Goal: Transaction & Acquisition: Purchase product/service

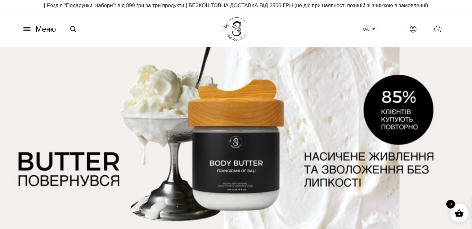
click at [27, 25] on button "Меню" at bounding box center [39, 29] width 38 height 12
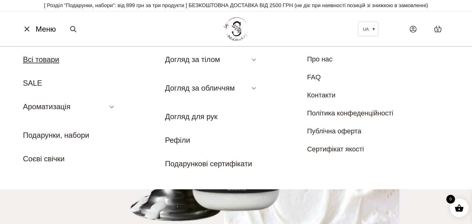
click at [32, 61] on link "Всі товари" at bounding box center [41, 59] width 36 height 8
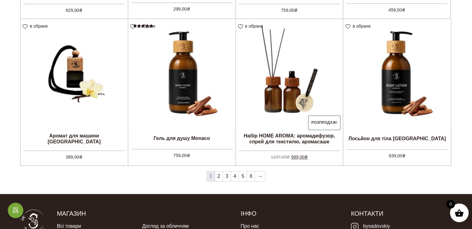
scroll to position [527, 0]
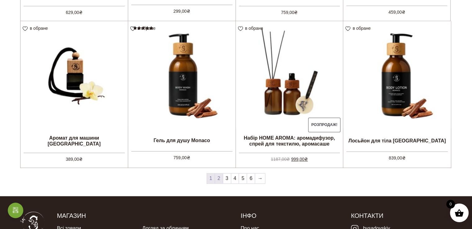
click at [220, 176] on link "2" at bounding box center [219, 178] width 8 height 10
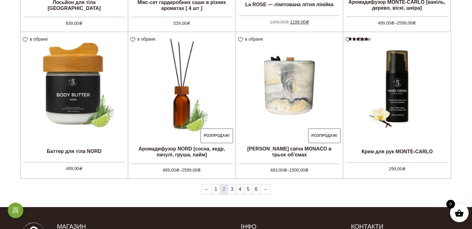
scroll to position [527, 0]
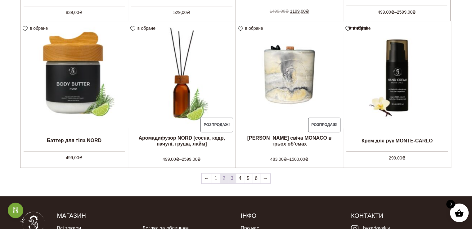
click at [232, 178] on link "3" at bounding box center [232, 178] width 8 height 10
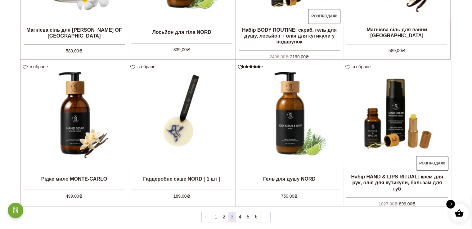
scroll to position [496, 0]
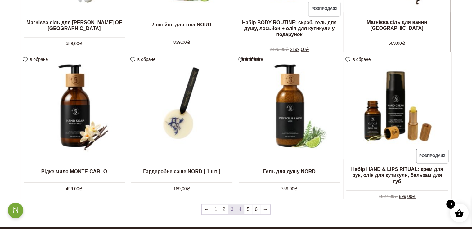
click at [240, 208] on link "4" at bounding box center [240, 209] width 8 height 10
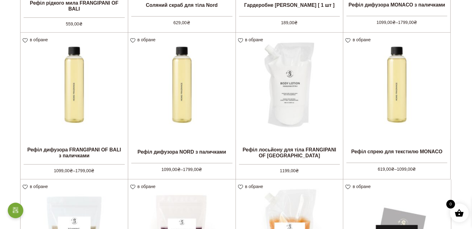
scroll to position [372, 0]
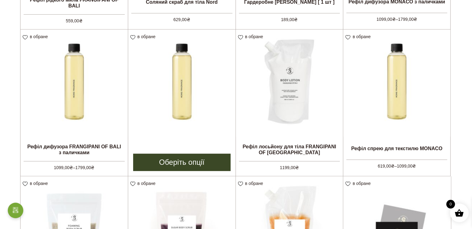
click at [167, 95] on img at bounding box center [181, 82] width 107 height 107
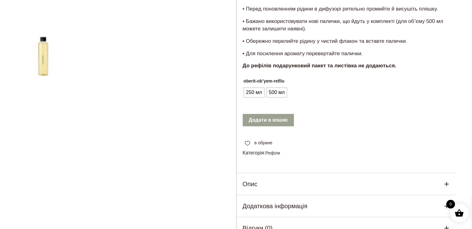
scroll to position [186, 0]
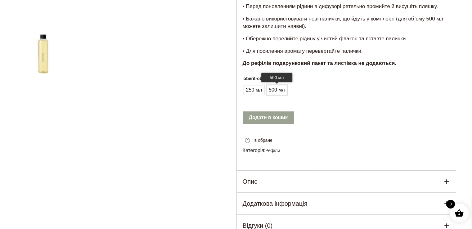
click at [268, 91] on span "500 мл" at bounding box center [276, 90] width 19 height 10
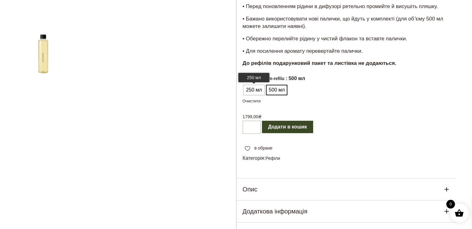
click at [253, 88] on span "250 мл" at bounding box center [253, 90] width 19 height 10
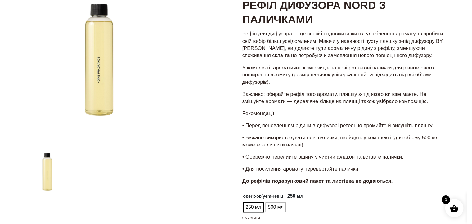
scroll to position [0, 0]
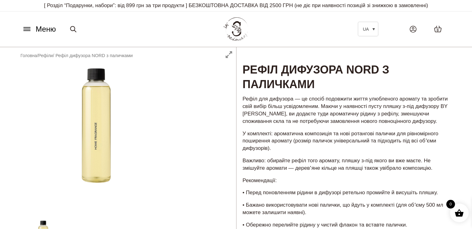
click at [26, 29] on icon at bounding box center [27, 29] width 10 height 7
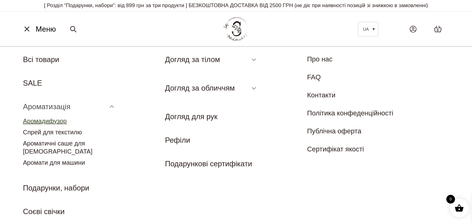
click at [48, 120] on link "Аромадифузор" at bounding box center [45, 121] width 44 height 7
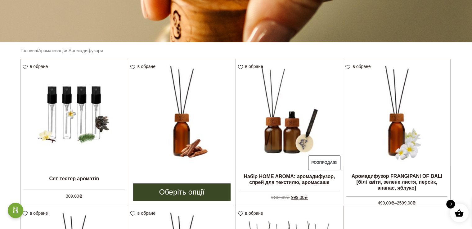
scroll to position [155, 0]
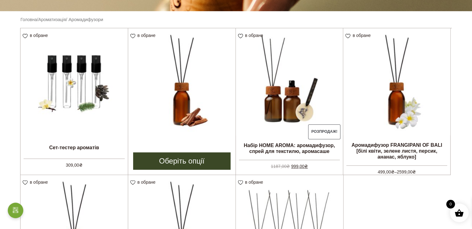
click at [196, 90] on img at bounding box center [181, 81] width 107 height 107
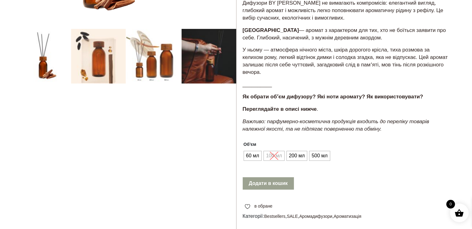
scroll to position [186, 0]
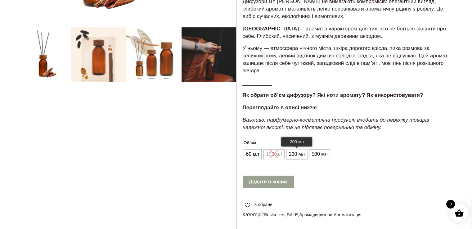
click at [297, 156] on span "200 мл" at bounding box center [296, 154] width 19 height 10
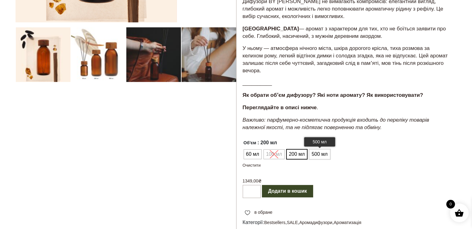
click at [314, 155] on span "500 мл" at bounding box center [319, 154] width 19 height 10
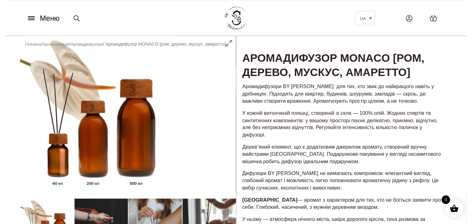
scroll to position [0, 0]
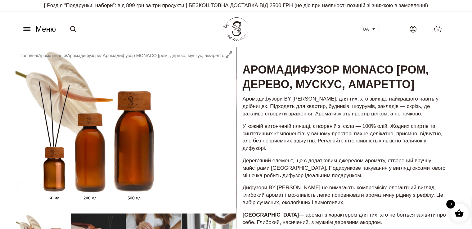
click at [22, 27] on icon at bounding box center [27, 29] width 10 height 7
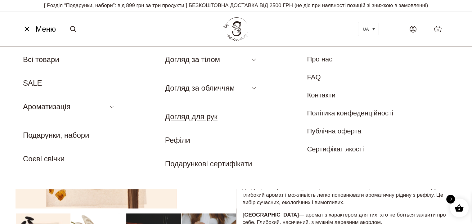
click at [200, 116] on link "Догляд для рук" at bounding box center [191, 116] width 52 height 8
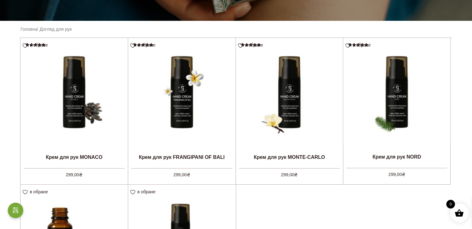
scroll to position [124, 0]
